Goal: Navigation & Orientation: Find specific page/section

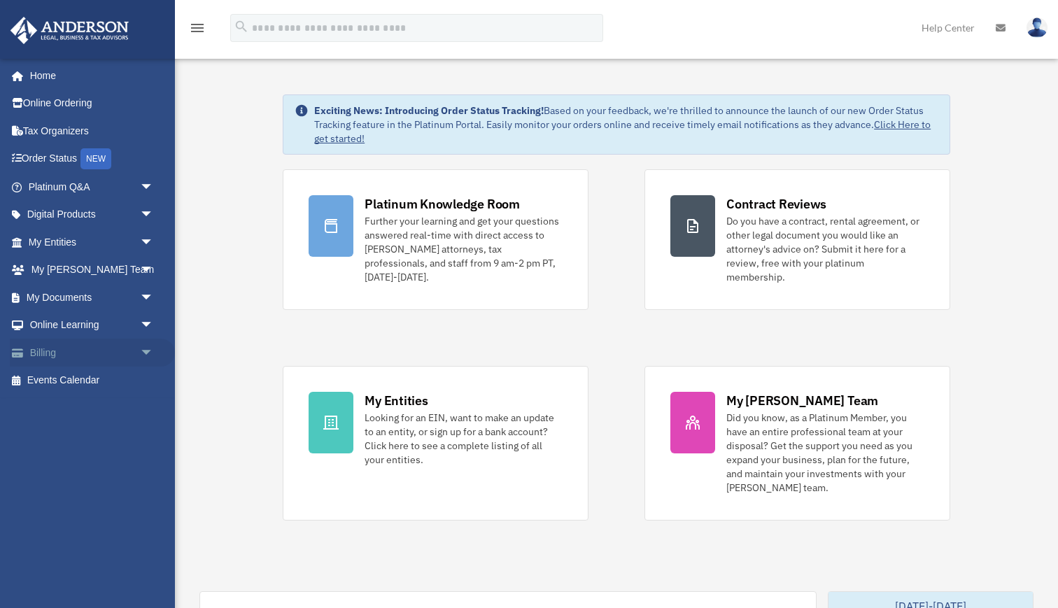
click at [50, 352] on link "Billing arrow_drop_down" at bounding box center [92, 353] width 165 height 28
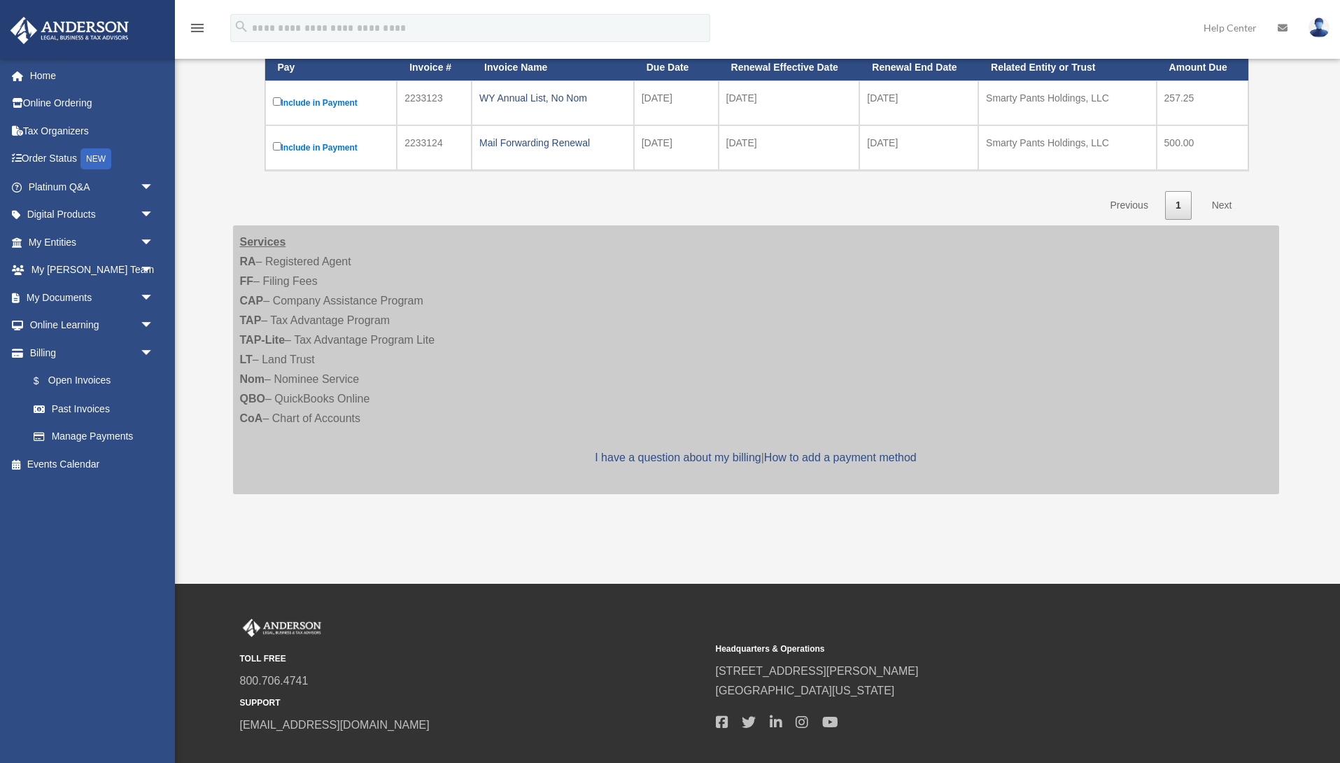
scroll to position [229, 0]
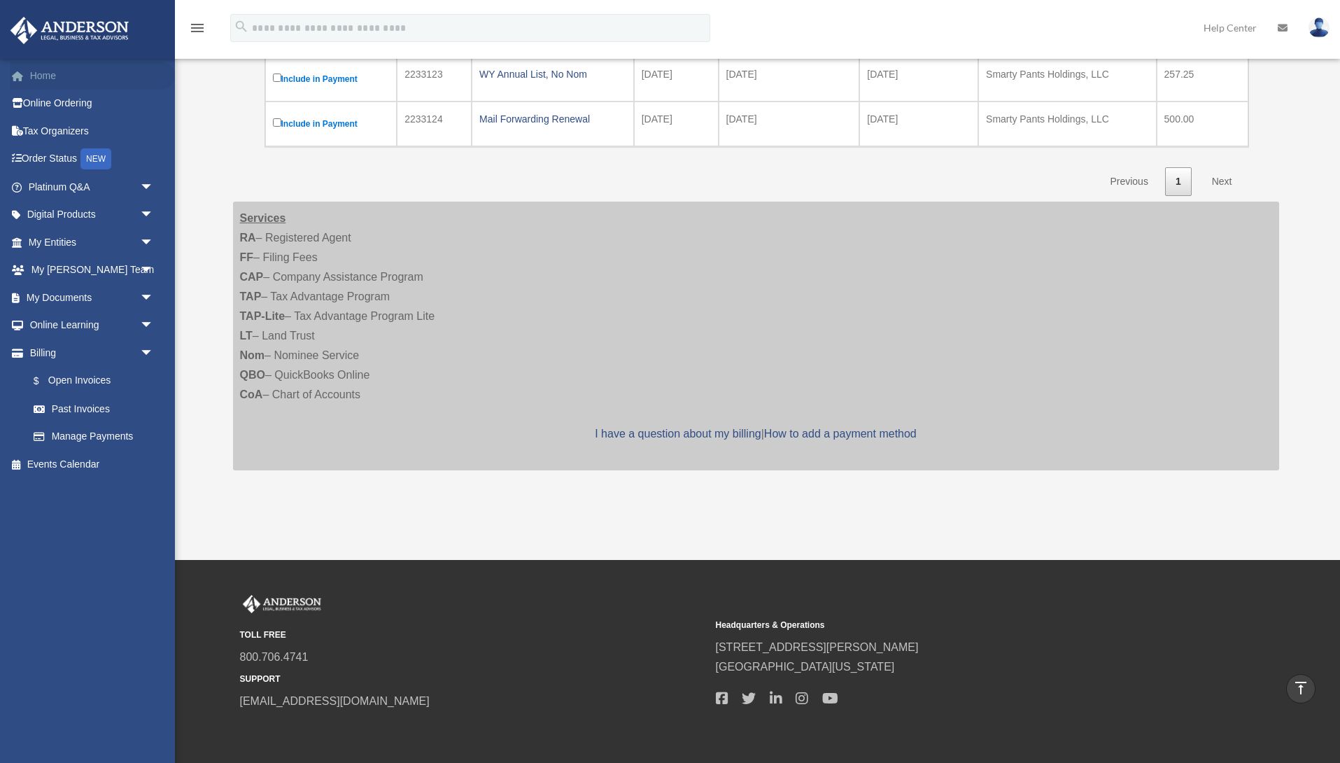
click at [44, 78] on link "Home" at bounding box center [92, 76] width 165 height 28
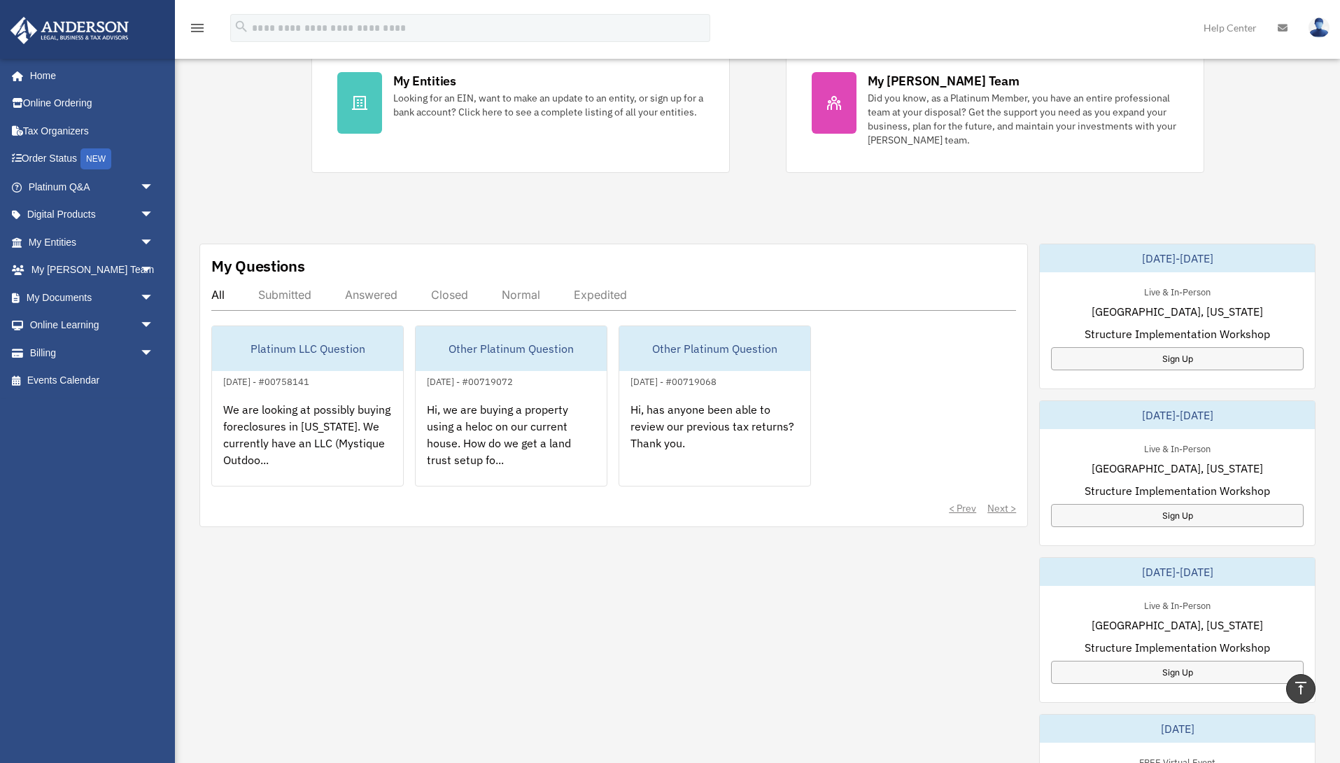
scroll to position [273, 0]
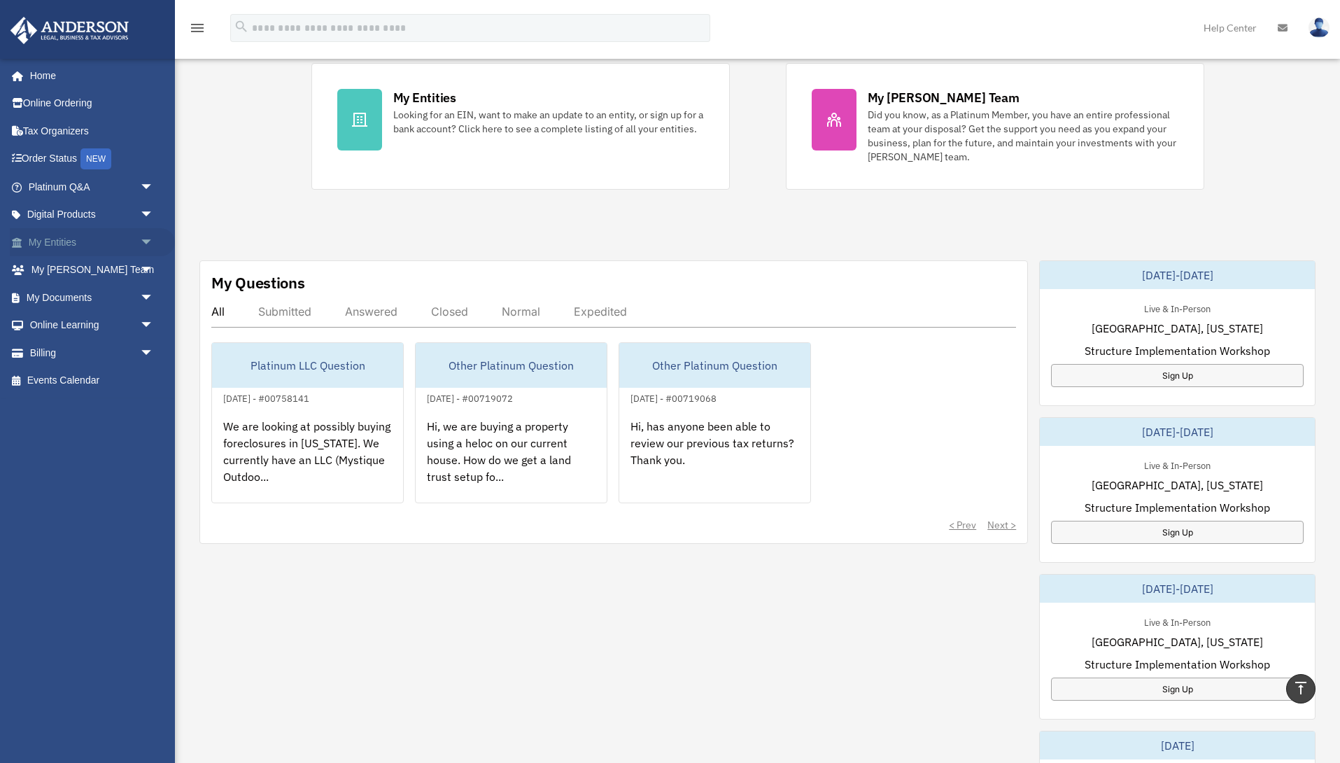
click at [57, 241] on link "My Entities arrow_drop_down" at bounding box center [92, 242] width 165 height 28
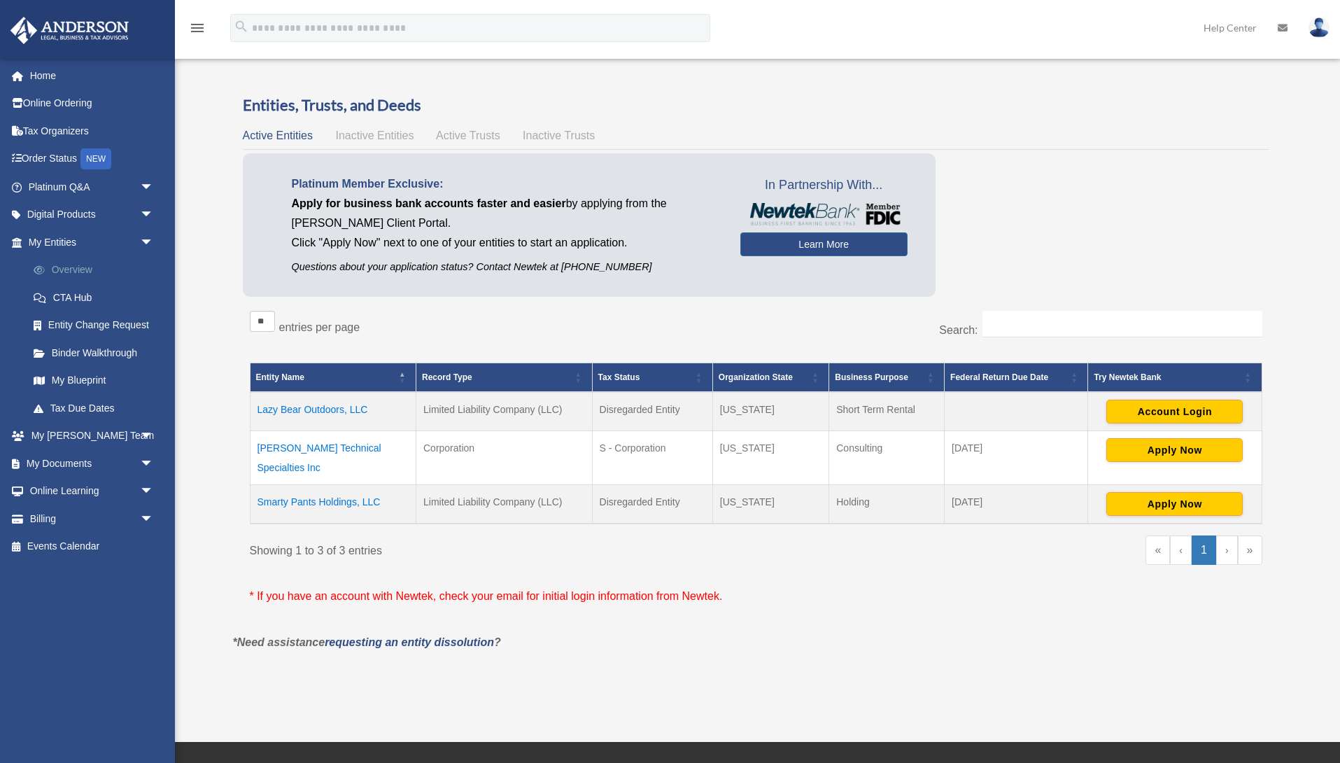
click at [60, 270] on link "Overview" at bounding box center [97, 270] width 155 height 28
click at [99, 353] on link "Binder Walkthrough" at bounding box center [97, 353] width 155 height 28
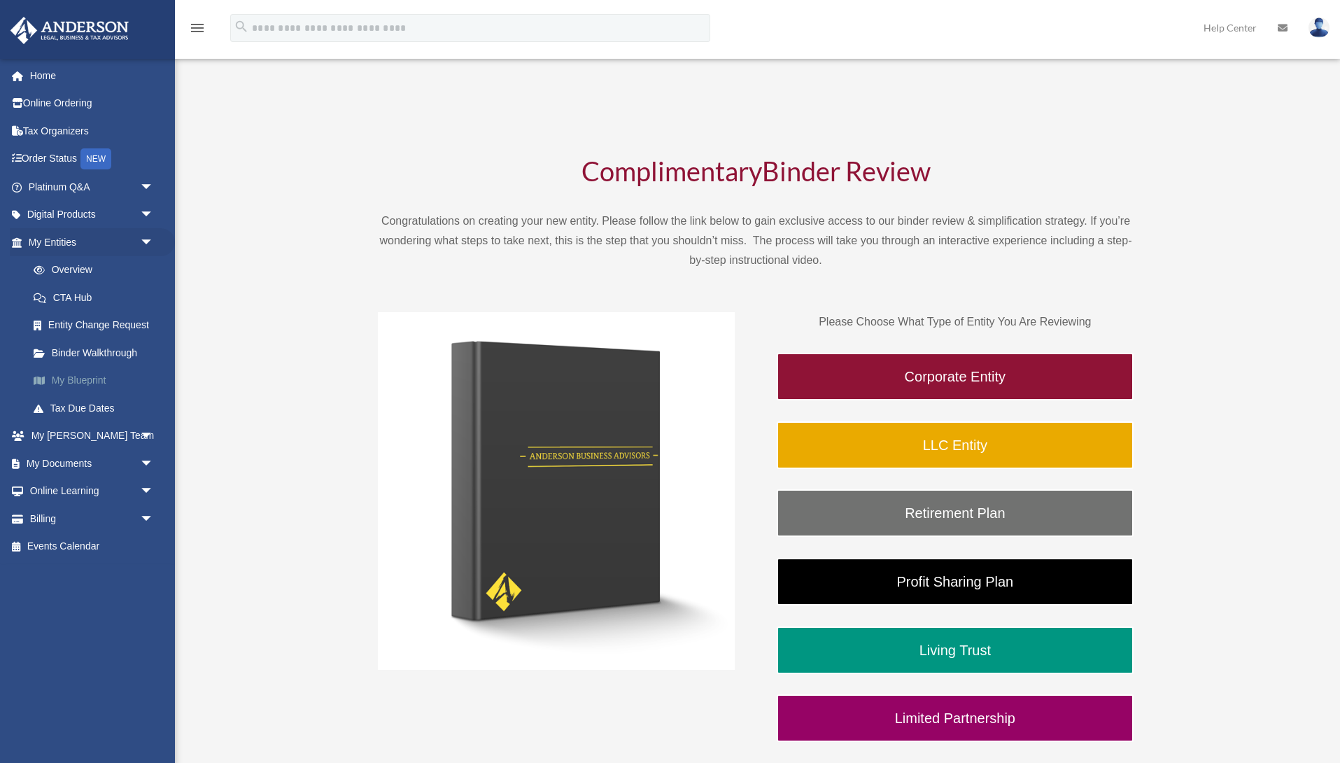
click at [80, 378] on link "My Blueprint" at bounding box center [97, 381] width 155 height 28
